Goal: Information Seeking & Learning: Learn about a topic

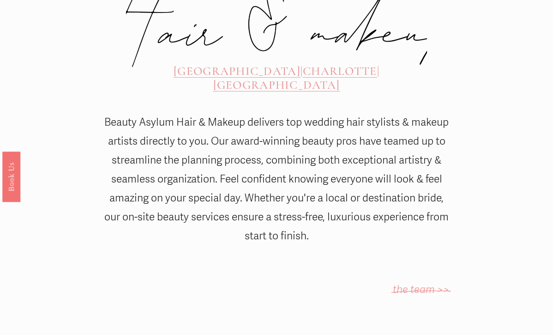
scroll to position [364, 0]
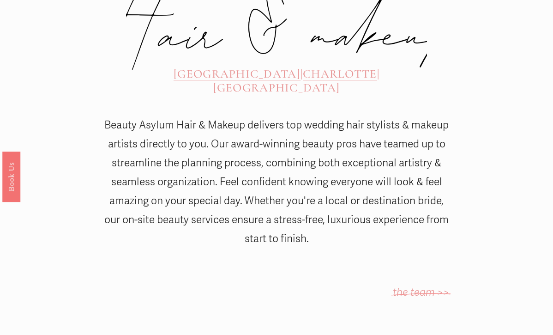
click at [340, 80] on span "[GEOGRAPHIC_DATA]" at bounding box center [276, 87] width 127 height 14
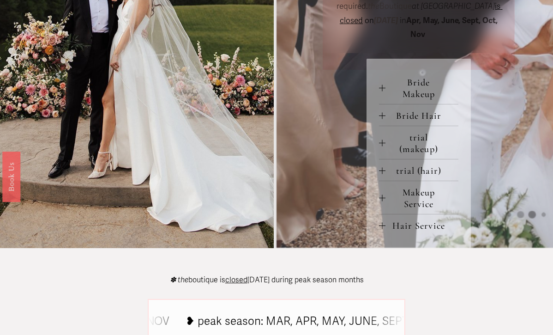
scroll to position [382, 0]
click at [417, 99] on span "Bride Makeup" at bounding box center [422, 87] width 73 height 23
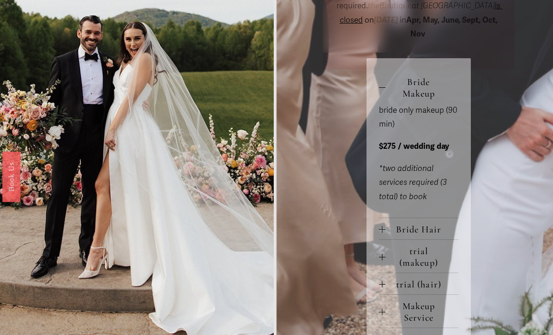
click at [415, 99] on span "Bride Makeup" at bounding box center [422, 87] width 73 height 23
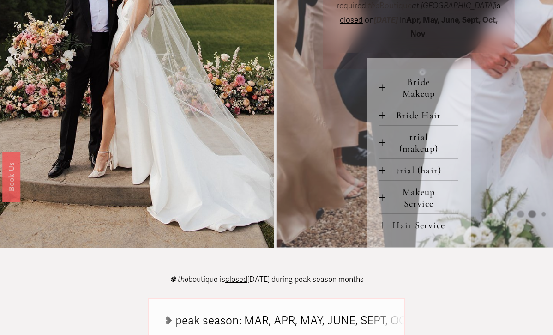
click at [416, 125] on button "Bride Hair" at bounding box center [418, 114] width 79 height 21
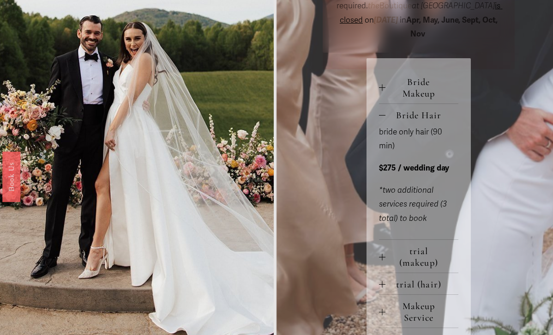
click at [416, 125] on button "Bride Hair" at bounding box center [418, 114] width 79 height 21
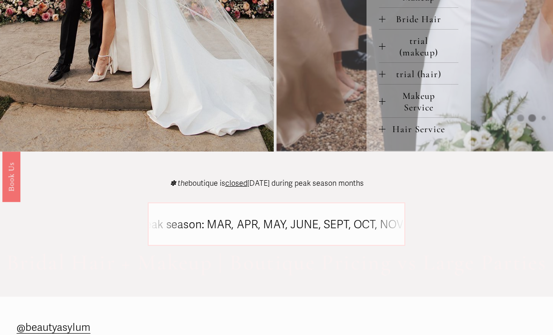
scroll to position [480, 0]
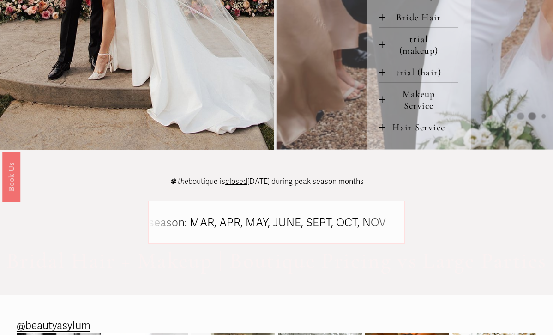
click at [427, 108] on span "Makeup Service" at bounding box center [422, 99] width 73 height 23
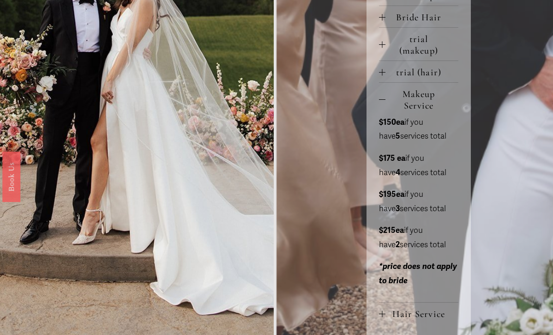
click at [427, 108] on span "Makeup Service" at bounding box center [422, 99] width 73 height 23
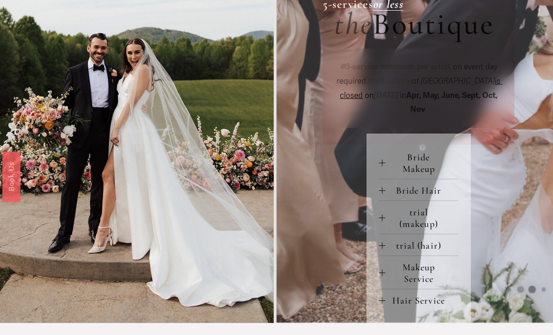
scroll to position [298, 0]
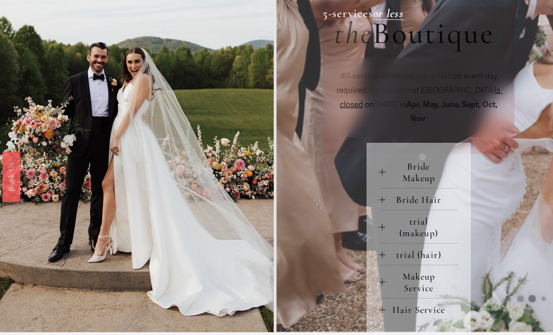
click at [413, 180] on span "Bride Makeup" at bounding box center [422, 172] width 73 height 23
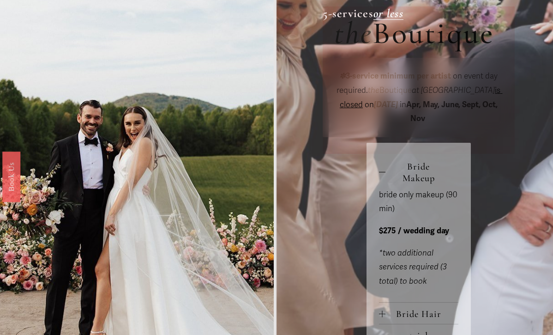
click at [407, 184] on span "Bride Makeup" at bounding box center [422, 172] width 73 height 23
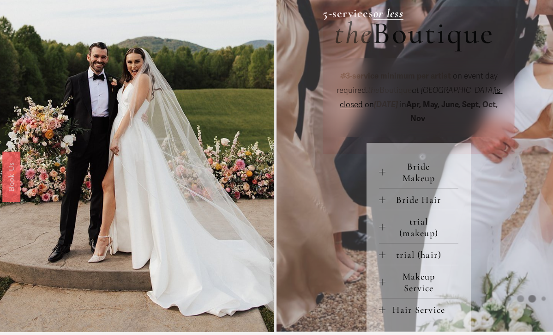
click at [425, 205] on span "Bride Hair" at bounding box center [422, 200] width 73 height 12
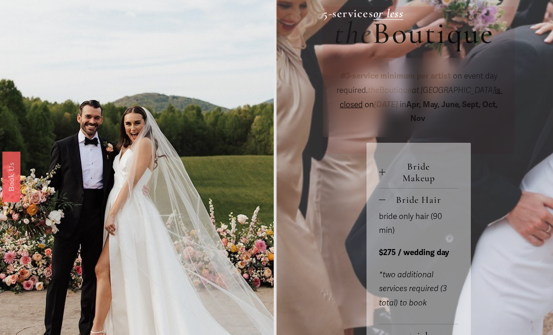
click at [417, 205] on span "Bride Hair" at bounding box center [422, 200] width 73 height 12
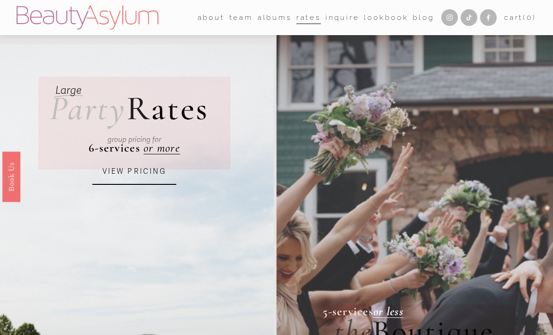
scroll to position [0, 0]
click at [229, 16] on span "team" at bounding box center [241, 17] width 24 height 13
click at [272, 18] on link "albums" at bounding box center [275, 17] width 34 height 14
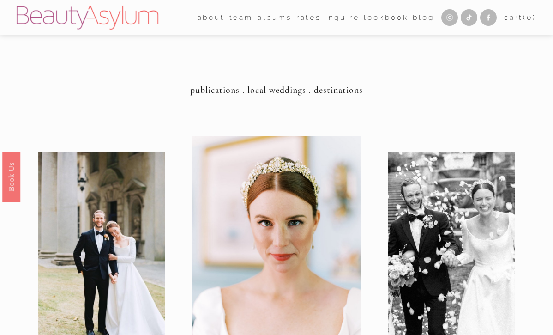
click at [334, 21] on link "Inquire" at bounding box center [343, 17] width 34 height 14
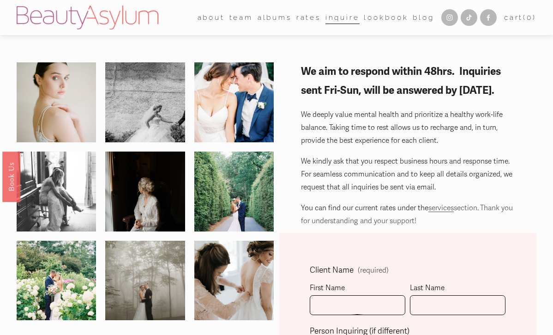
click at [380, 12] on link "Lookbook" at bounding box center [386, 17] width 44 height 14
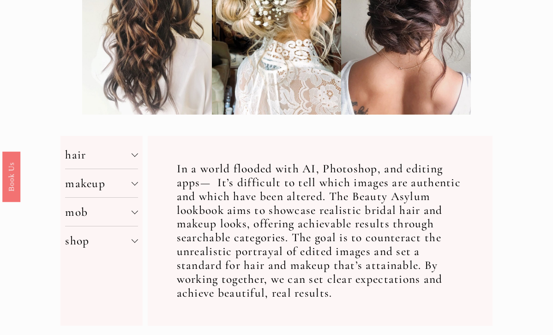
scroll to position [208, 0]
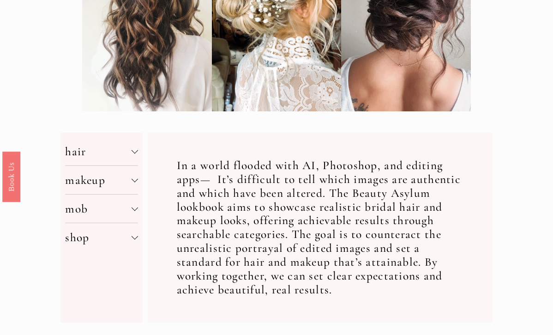
click at [114, 153] on span "hair" at bounding box center [98, 151] width 66 height 14
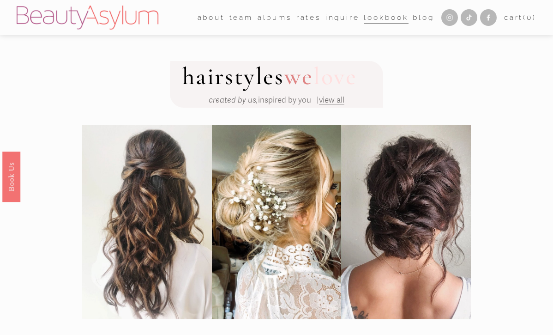
scroll to position [0, 0]
click at [0, 0] on link "[GEOGRAPHIC_DATA]" at bounding box center [0, 0] width 0 height 0
